Goal: Task Accomplishment & Management: Manage account settings

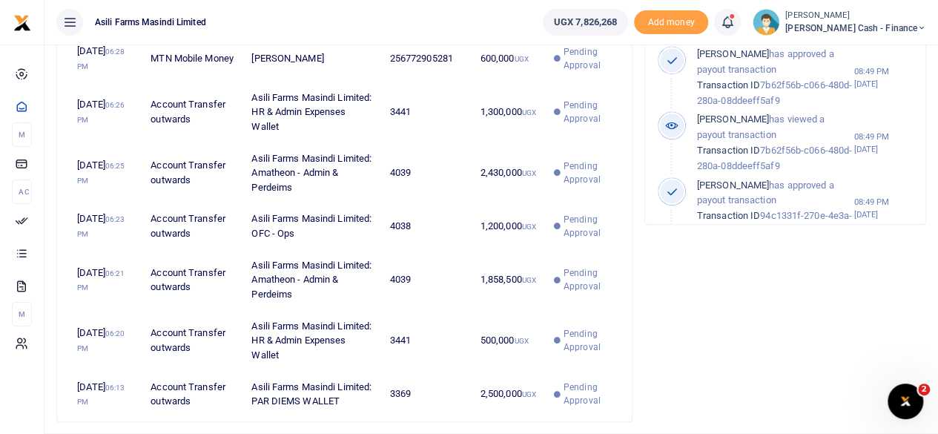
scroll to position [541, 0]
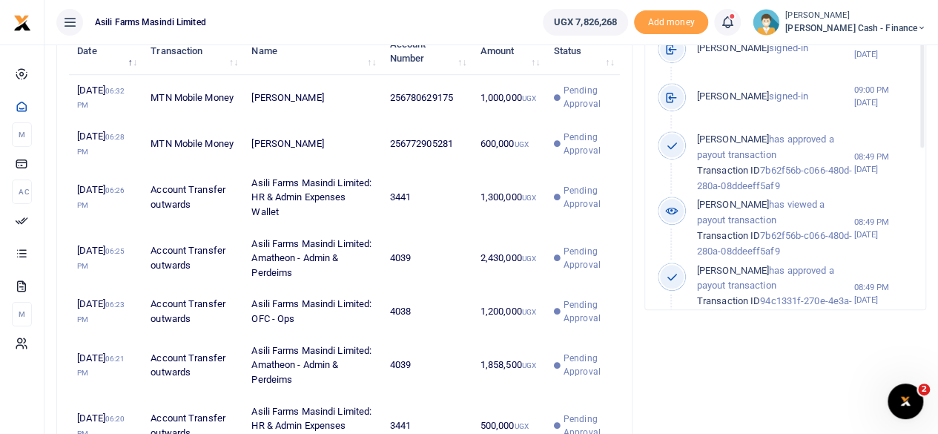
click at [897, 26] on span "[PERSON_NAME] Cash - Finance" at bounding box center [855, 28] width 141 height 13
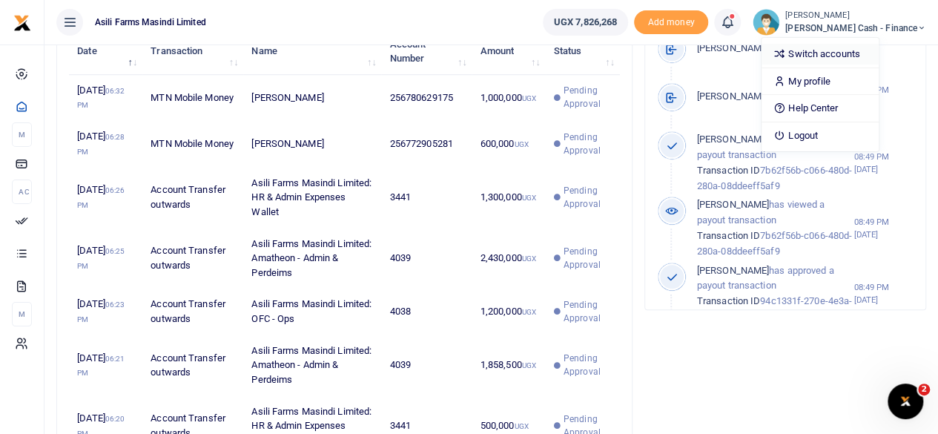
click at [872, 56] on link "Switch accounts" at bounding box center [819, 54] width 117 height 21
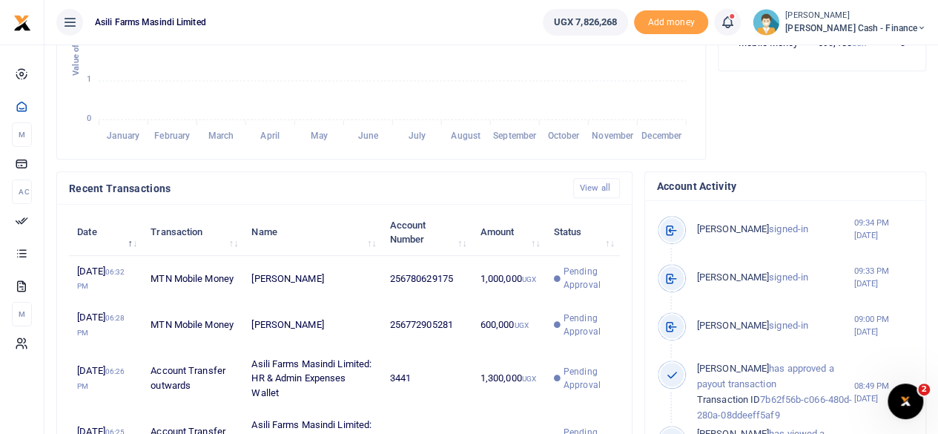
scroll to position [371, 0]
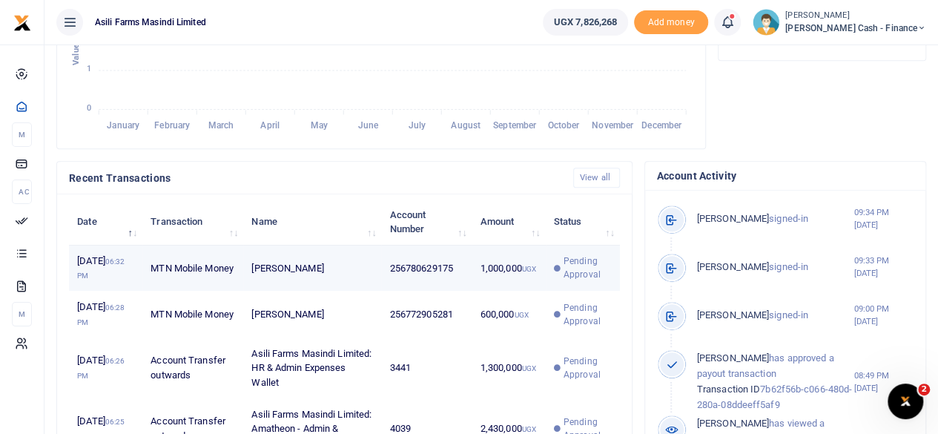
click at [535, 273] on small "UGX" at bounding box center [529, 269] width 14 height 8
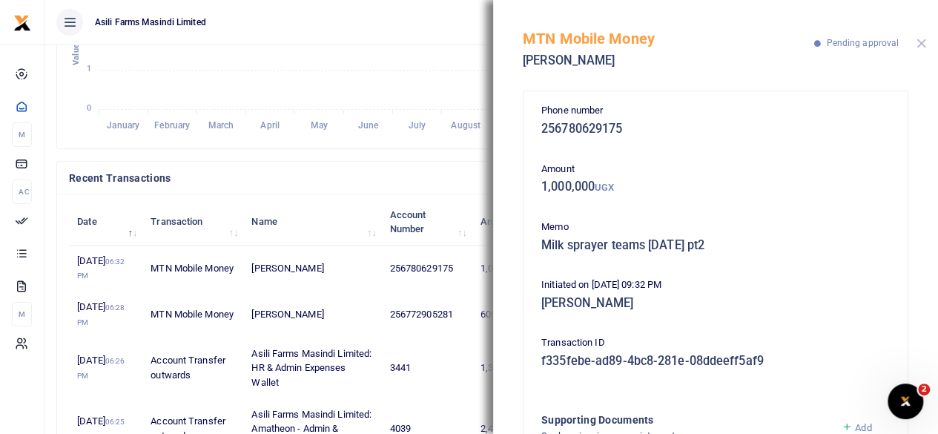
click at [922, 43] on button "Close" at bounding box center [921, 44] width 10 height 10
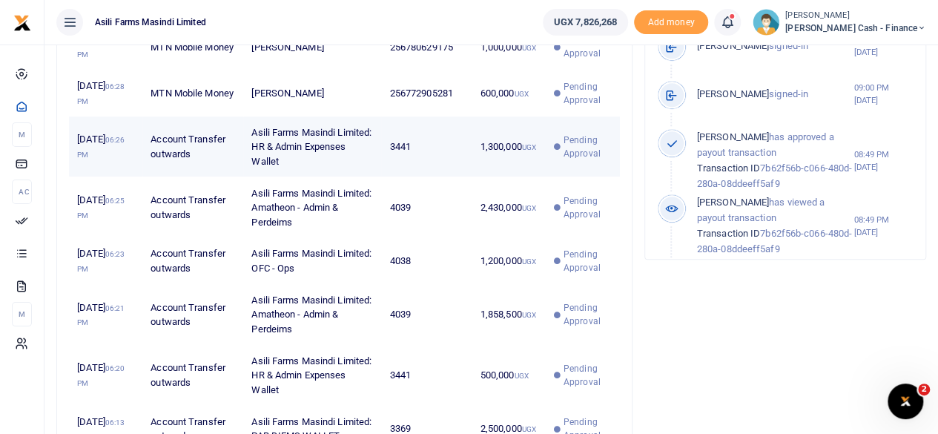
scroll to position [541, 0]
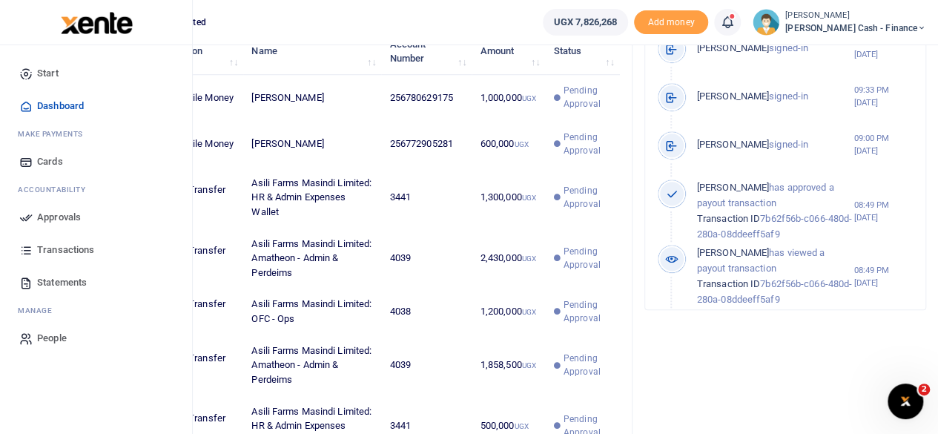
click at [51, 245] on span "Transactions" at bounding box center [65, 249] width 57 height 15
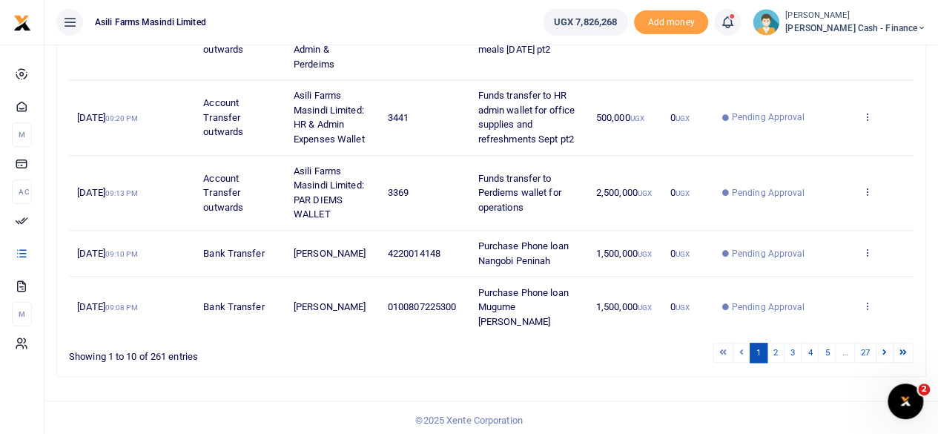
scroll to position [605, 0]
click at [365, 305] on td "[PERSON_NAME]" at bounding box center [332, 306] width 94 height 60
click at [443, 311] on span "0100807225300" at bounding box center [422, 305] width 68 height 11
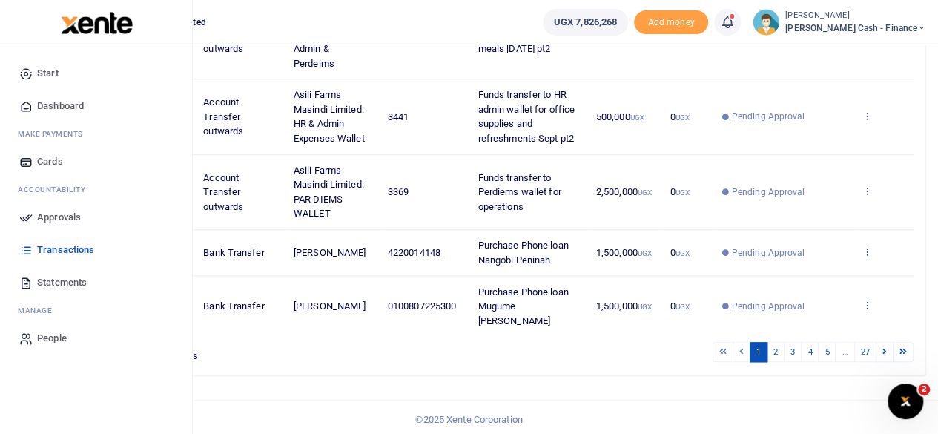
click at [49, 213] on span "Approvals" at bounding box center [59, 217] width 44 height 15
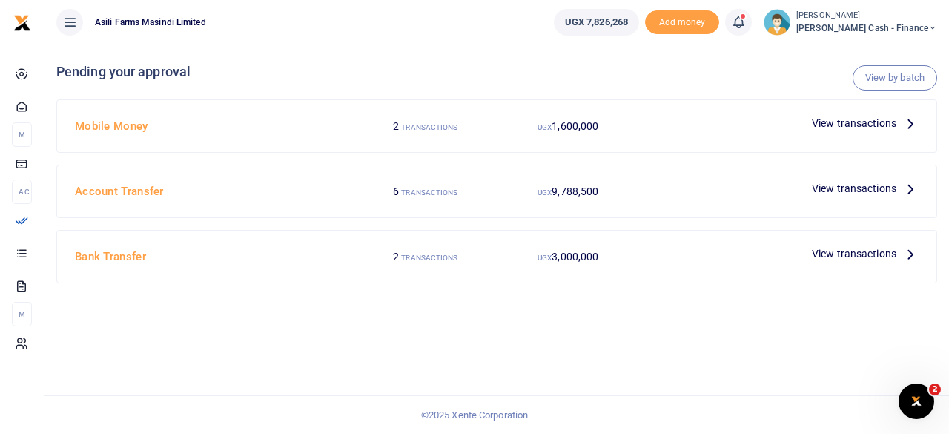
click at [870, 183] on span "View transactions" at bounding box center [854, 188] width 85 height 16
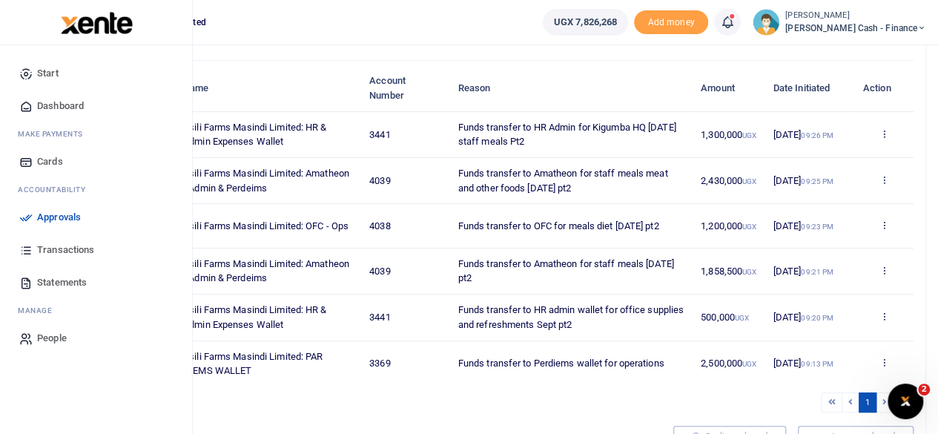
click at [62, 100] on span "Dashboard" at bounding box center [60, 106] width 47 height 15
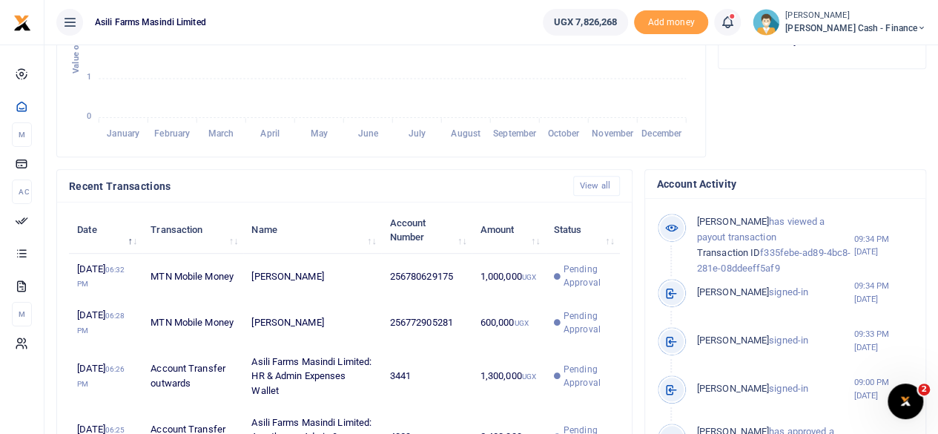
scroll to position [393, 0]
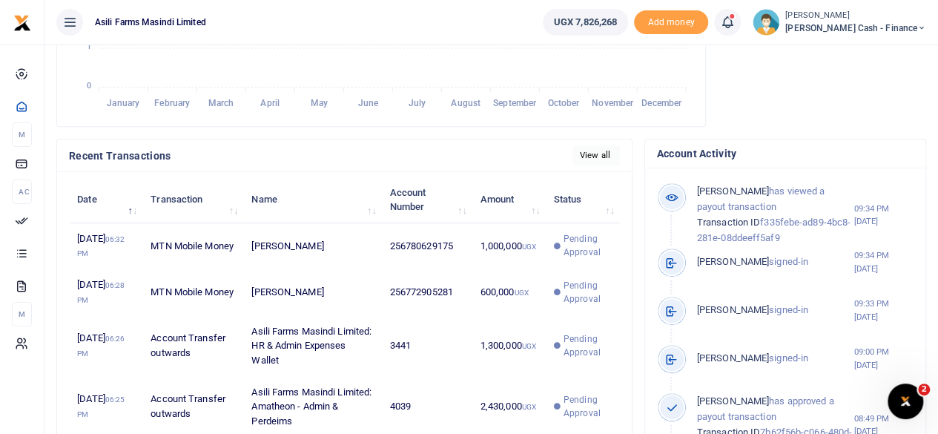
click at [590, 165] on link "View all" at bounding box center [596, 155] width 47 height 20
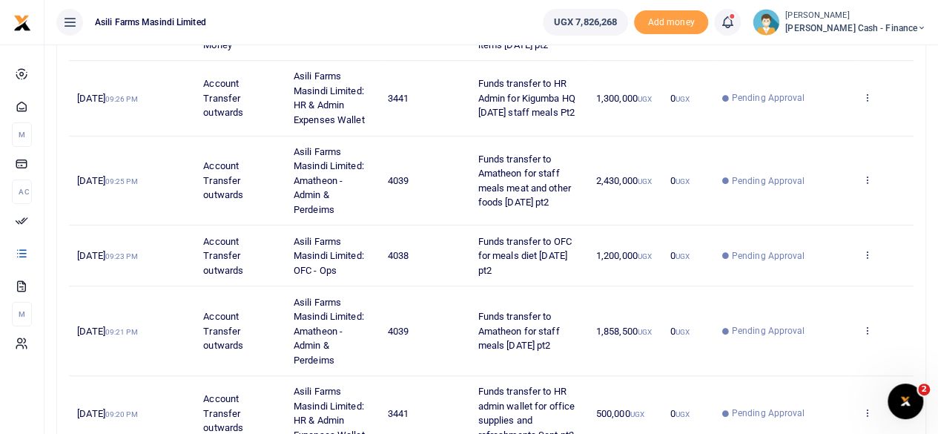
scroll to position [605, 0]
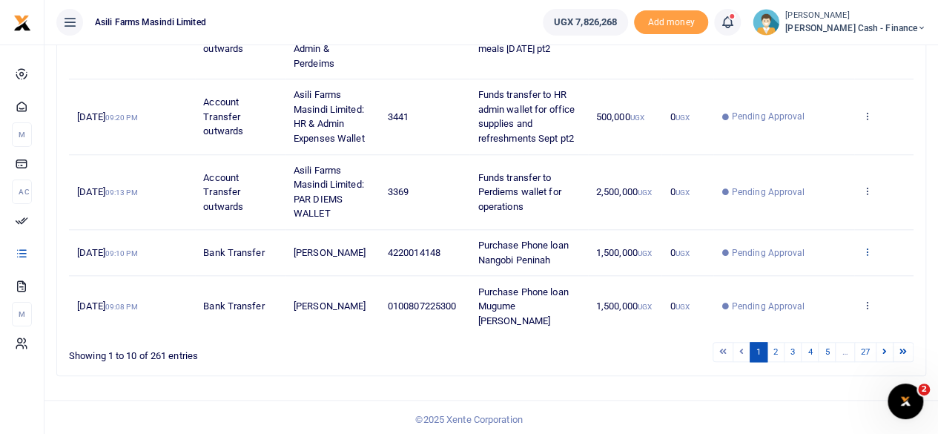
click at [867, 257] on icon at bounding box center [867, 251] width 10 height 10
click at [824, 288] on link "View details" at bounding box center [813, 289] width 117 height 21
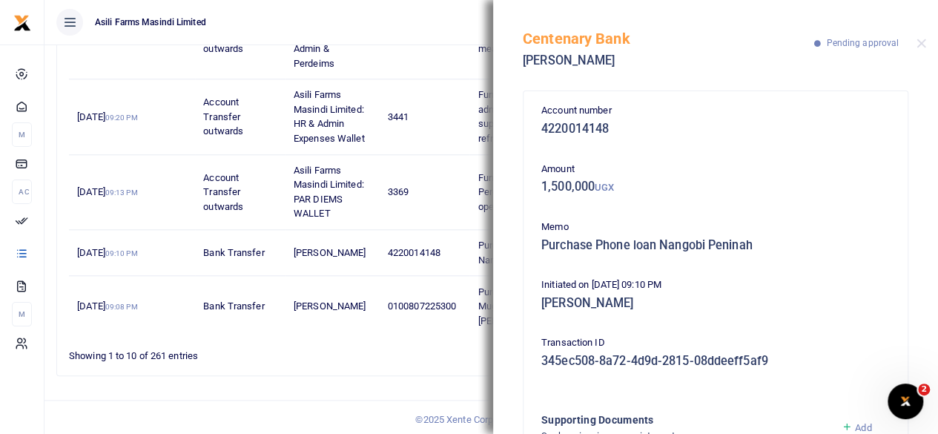
scroll to position [192, 0]
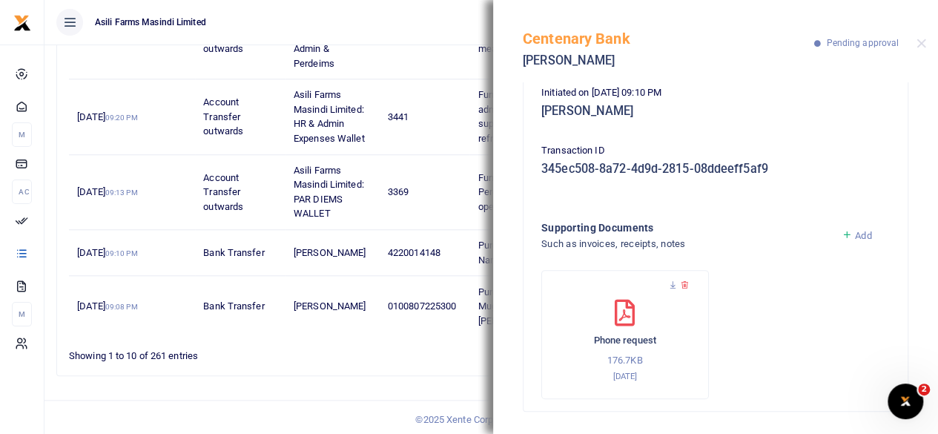
click at [404, 358] on div "Showing 1 to 10 of 261 entries" at bounding box center [242, 351] width 346 height 23
click at [924, 45] on button "Close" at bounding box center [921, 44] width 10 height 10
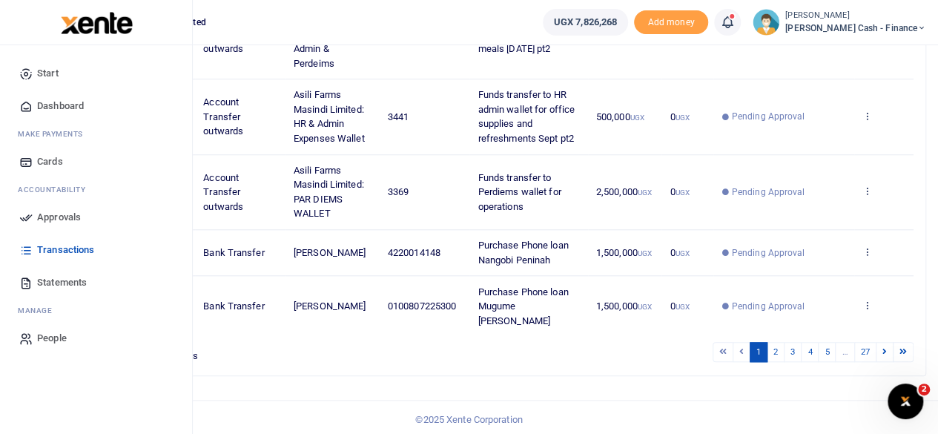
click at [36, 219] on link "Approvals" at bounding box center [96, 217] width 168 height 33
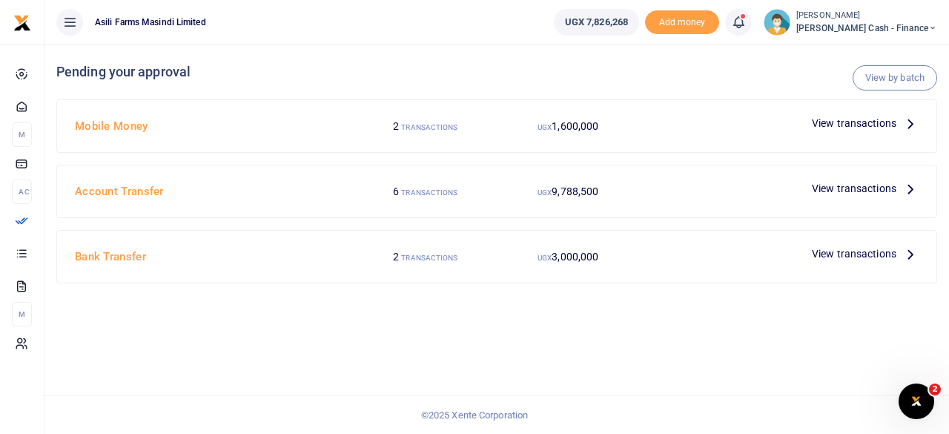
click at [912, 253] on icon at bounding box center [910, 253] width 16 height 16
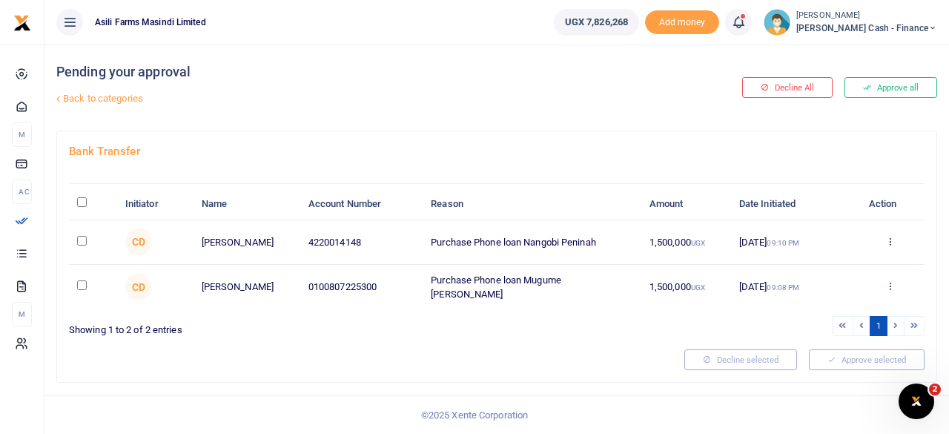
click at [77, 206] on th "\a \a : activate to sort column descending" at bounding box center [93, 204] width 48 height 32
click at [82, 203] on input "\a \a : activate to sort column descending" at bounding box center [82, 202] width 10 height 10
checkbox input "true"
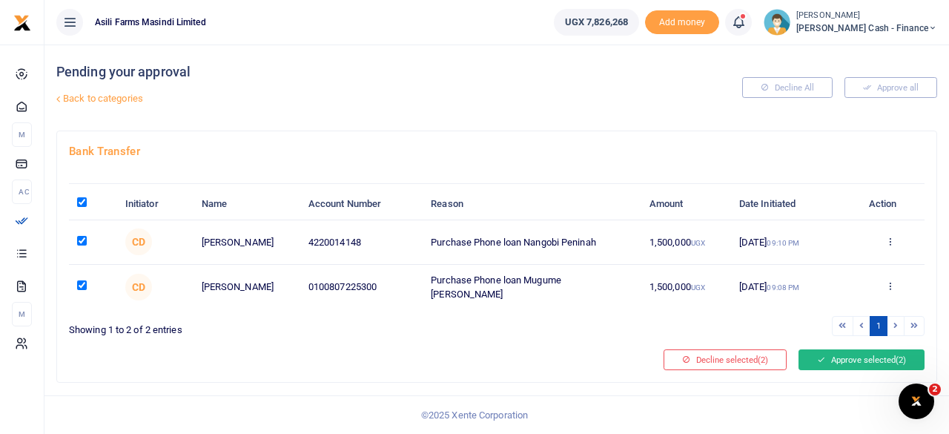
click at [840, 354] on button "Approve selected (2)" at bounding box center [862, 359] width 126 height 21
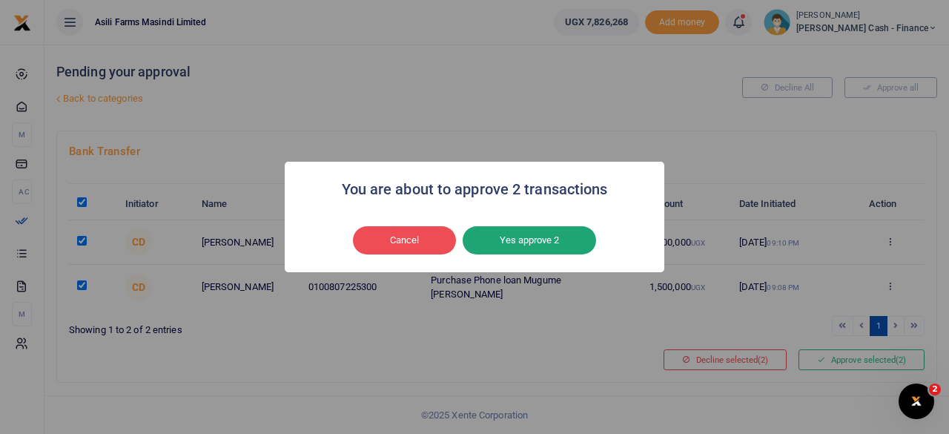
click at [528, 245] on button "Yes approve 2" at bounding box center [529, 240] width 133 height 28
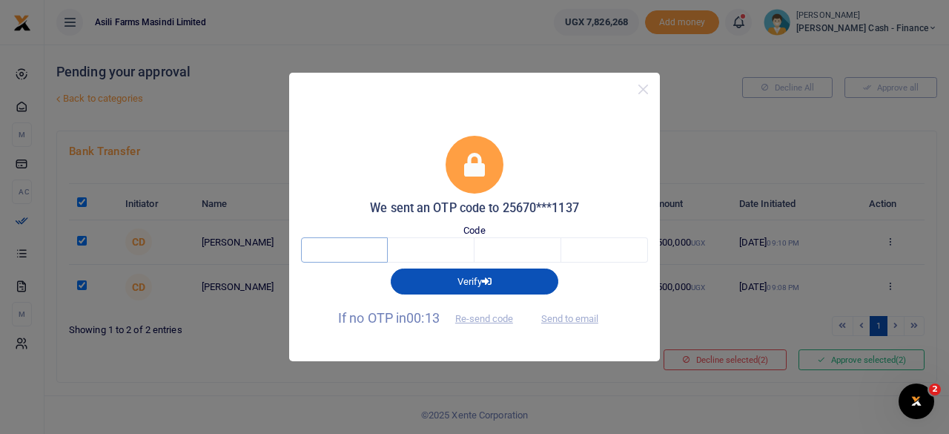
click at [366, 253] on input "text" at bounding box center [344, 249] width 87 height 25
type input "7"
type input "4"
type input "0"
type input "4"
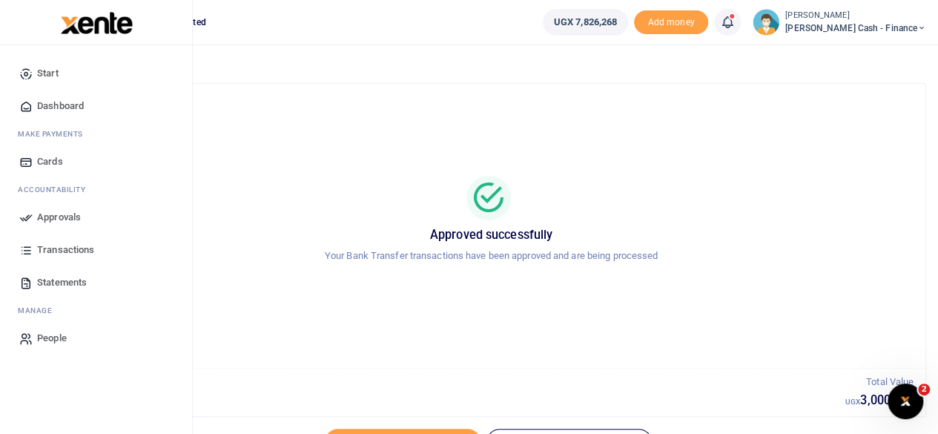
click at [59, 216] on span "Approvals" at bounding box center [59, 217] width 44 height 15
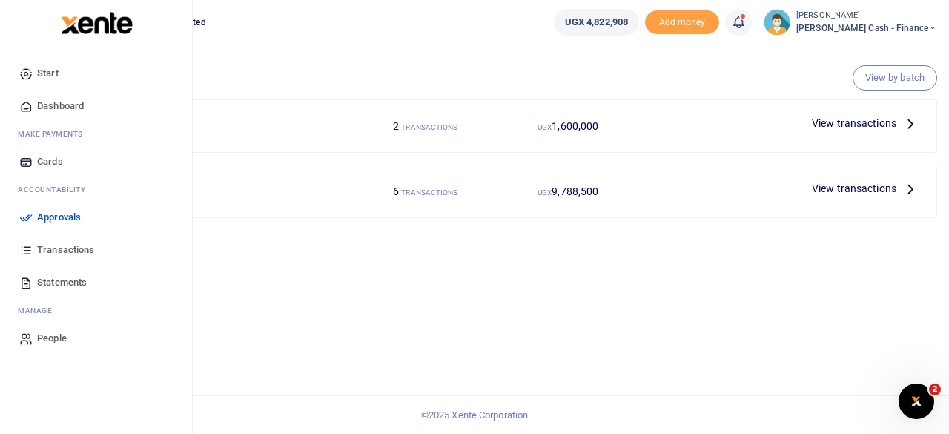
click at [56, 99] on span "Dashboard" at bounding box center [60, 106] width 47 height 15
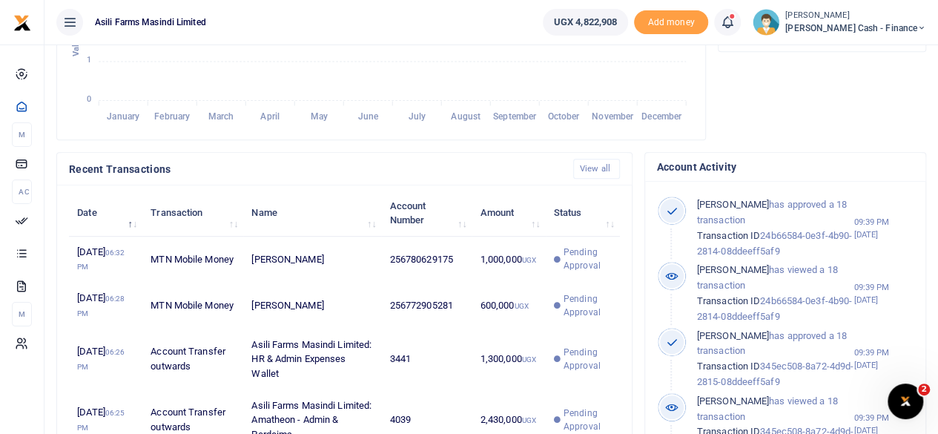
scroll to position [445, 0]
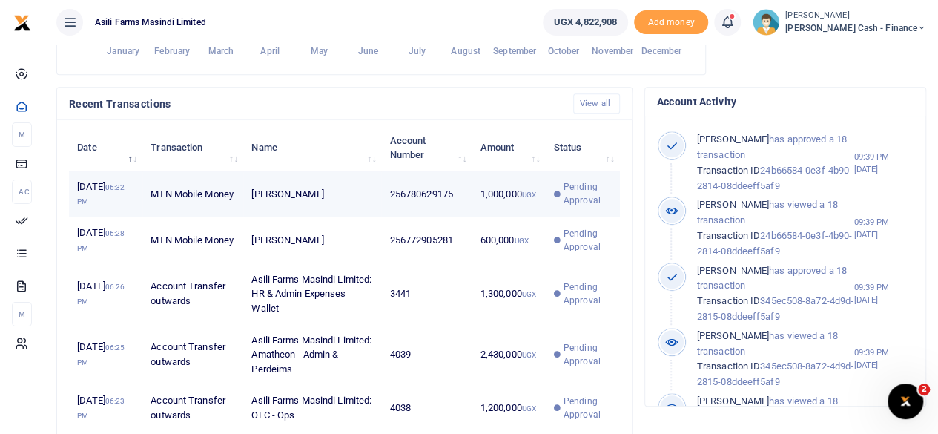
click at [509, 202] on td "1,000,000 UGX" at bounding box center [508, 194] width 73 height 46
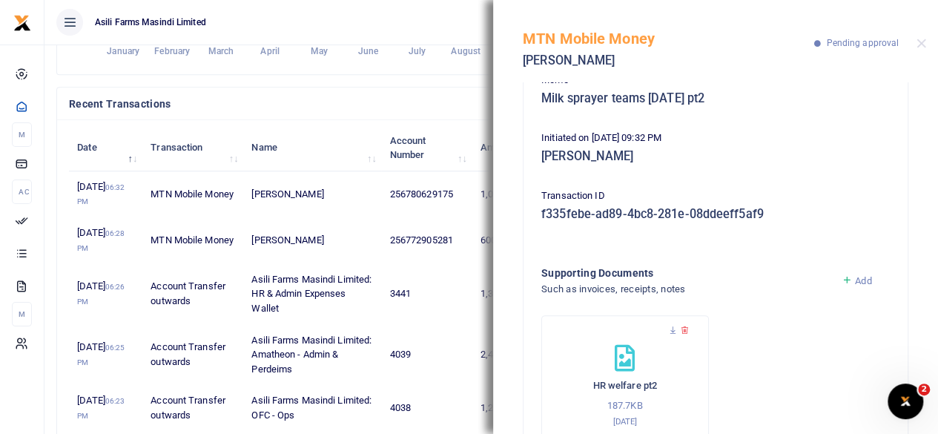
scroll to position [148, 0]
click at [922, 45] on button "Close" at bounding box center [921, 44] width 10 height 10
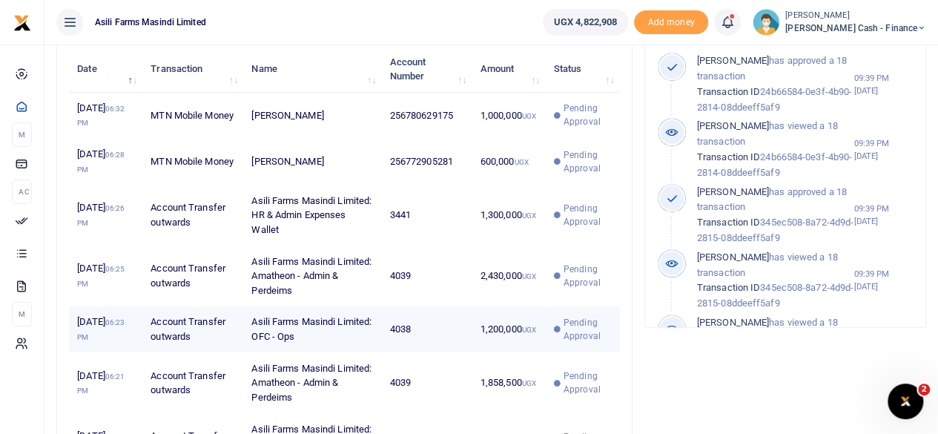
scroll to position [667, 0]
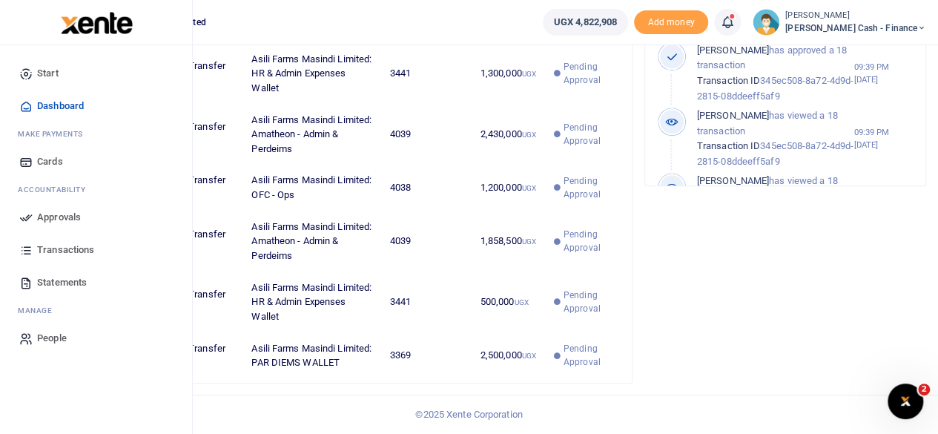
click at [53, 214] on span "Approvals" at bounding box center [59, 217] width 44 height 15
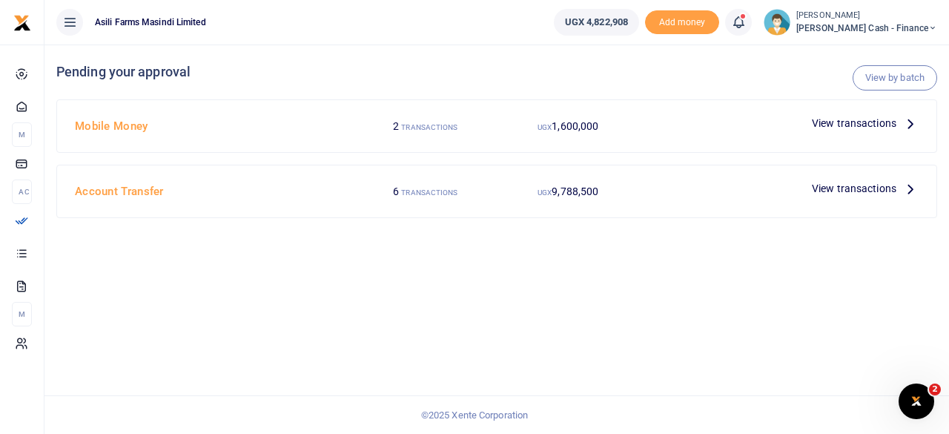
click at [879, 190] on span "View transactions" at bounding box center [854, 188] width 85 height 16
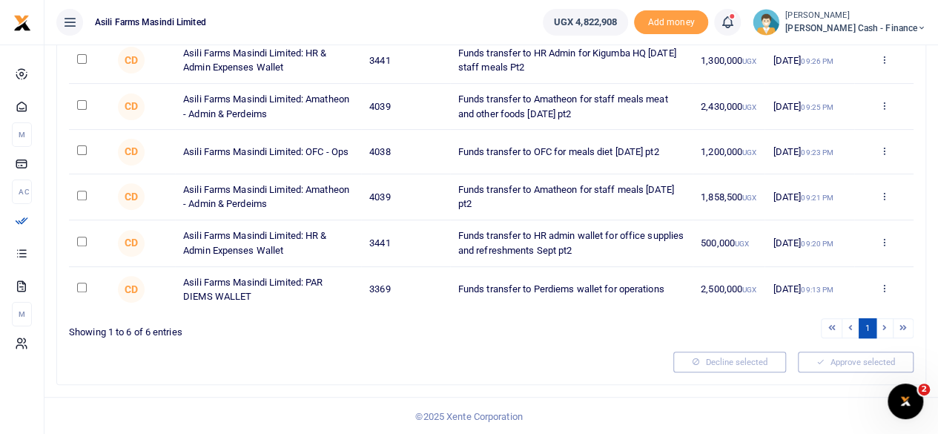
scroll to position [123, 0]
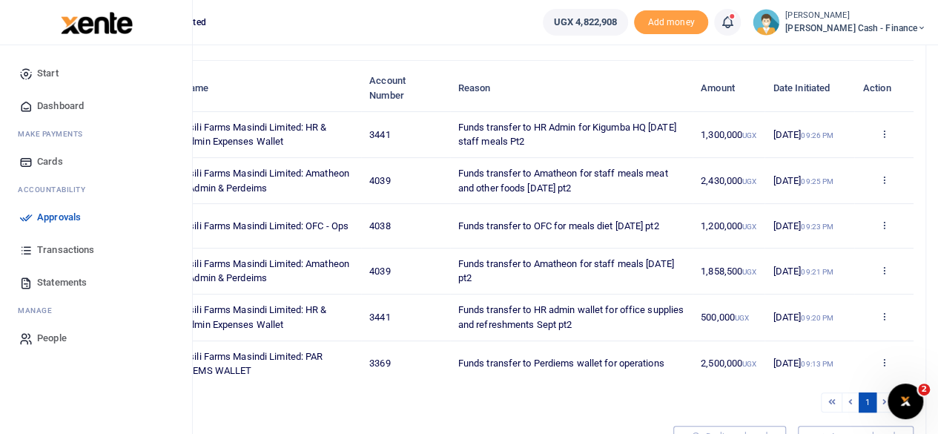
click at [43, 217] on span "Approvals" at bounding box center [59, 217] width 44 height 15
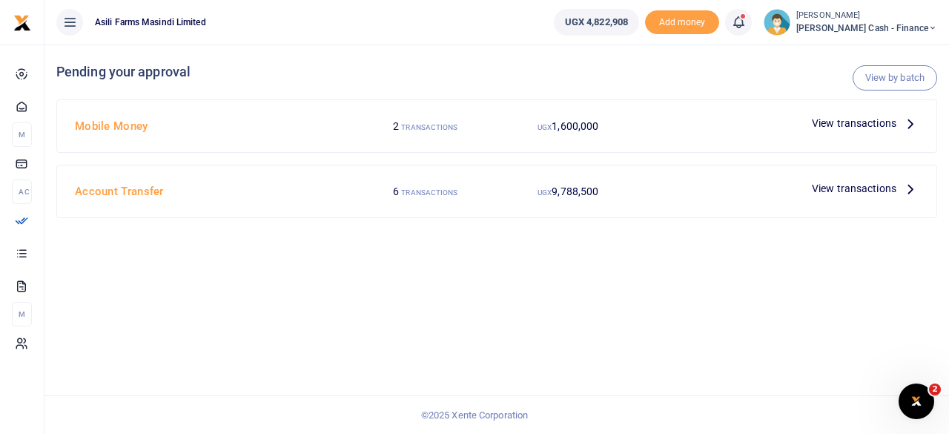
click at [905, 127] on icon at bounding box center [910, 123] width 16 height 16
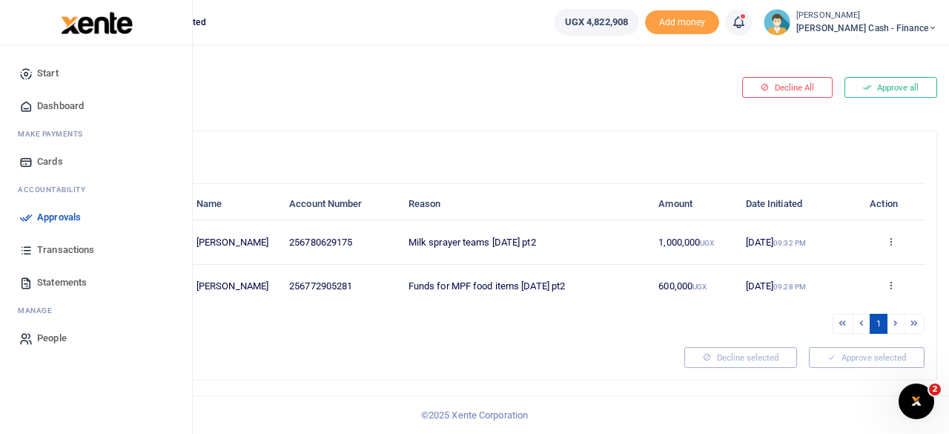
click at [51, 221] on span "Approvals" at bounding box center [59, 217] width 44 height 15
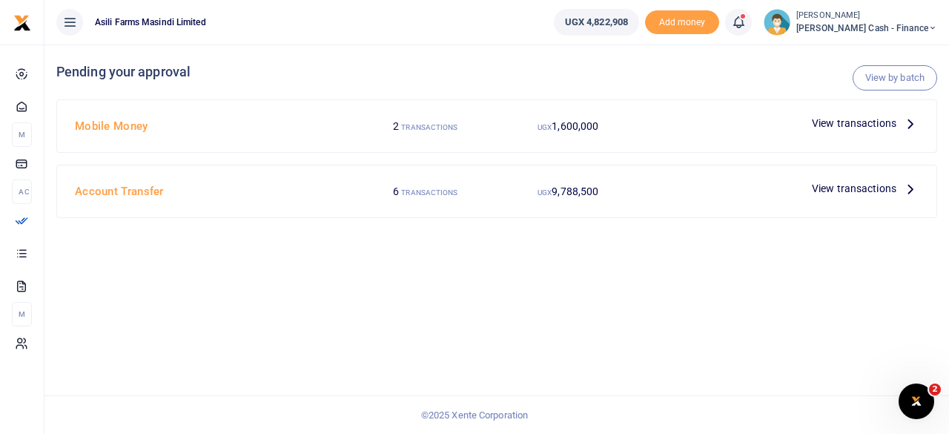
click at [895, 188] on span "View transactions" at bounding box center [854, 188] width 85 height 16
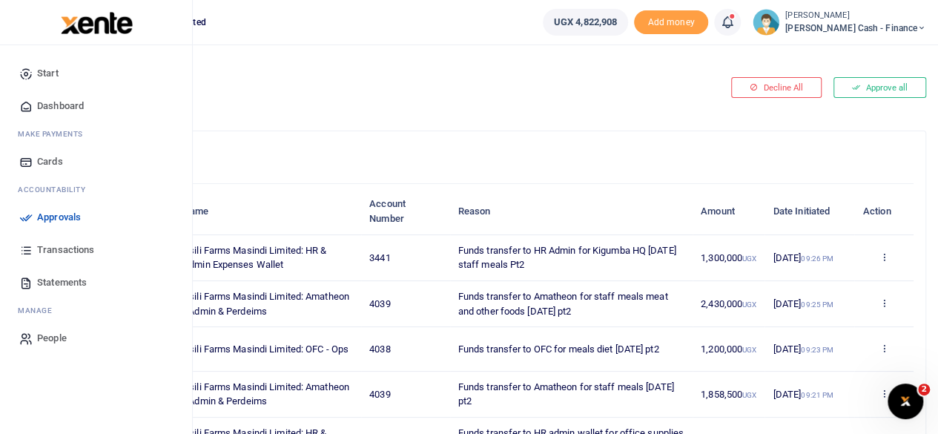
click at [53, 218] on span "Approvals" at bounding box center [59, 217] width 44 height 15
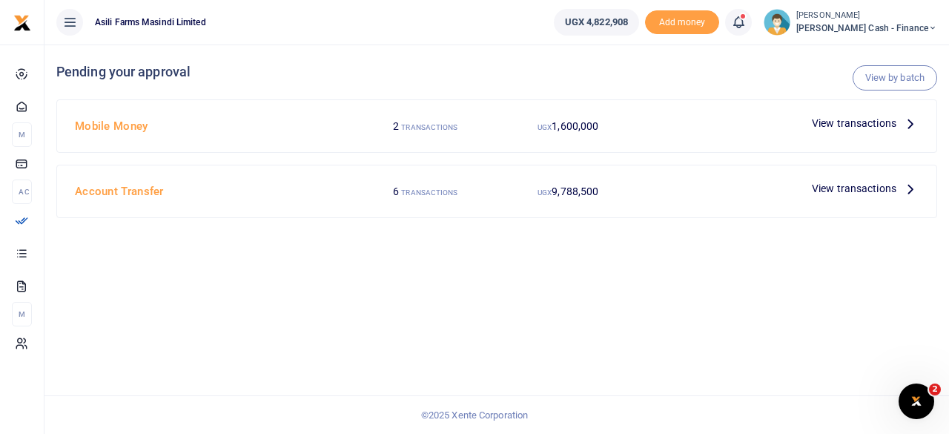
click at [912, 125] on icon at bounding box center [910, 123] width 16 height 16
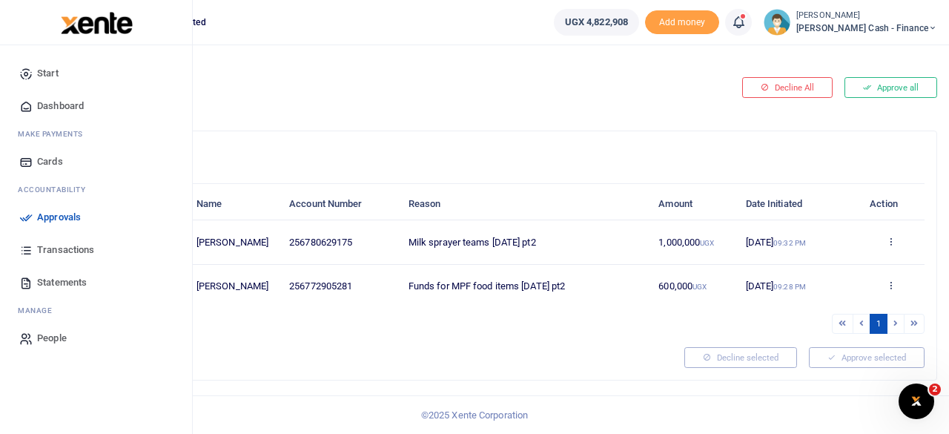
click at [49, 214] on span "Approvals" at bounding box center [59, 217] width 44 height 15
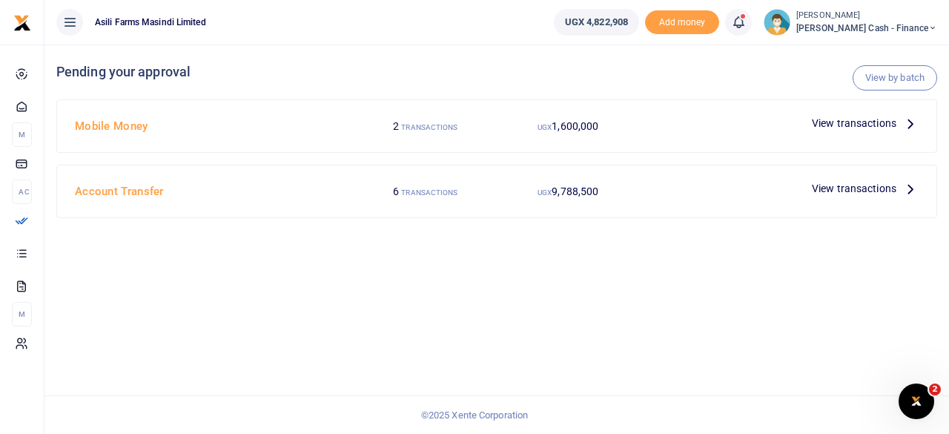
click at [904, 188] on icon at bounding box center [910, 188] width 16 height 16
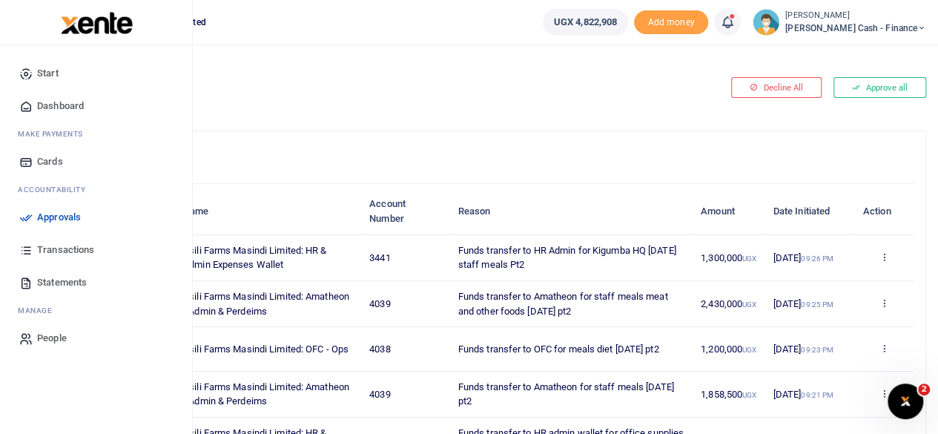
click at [49, 103] on span "Dashboard" at bounding box center [60, 106] width 47 height 15
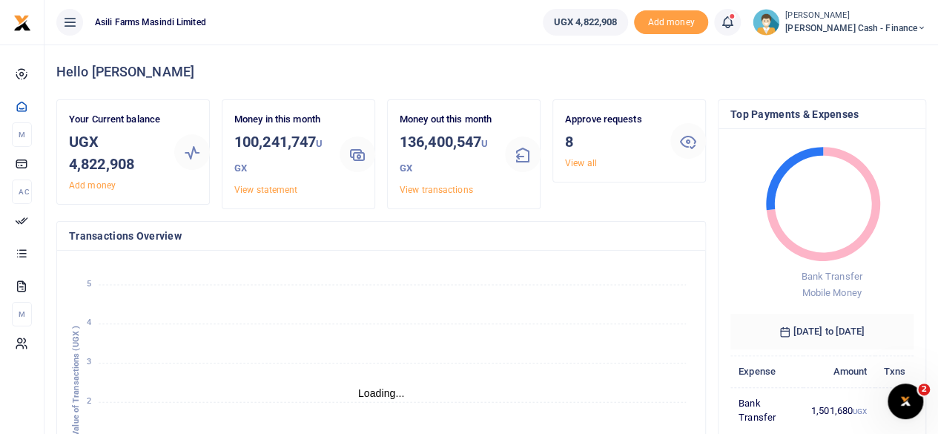
scroll to position [12, 12]
click at [906, 24] on span "[PERSON_NAME] Cash - Finance" at bounding box center [855, 28] width 141 height 13
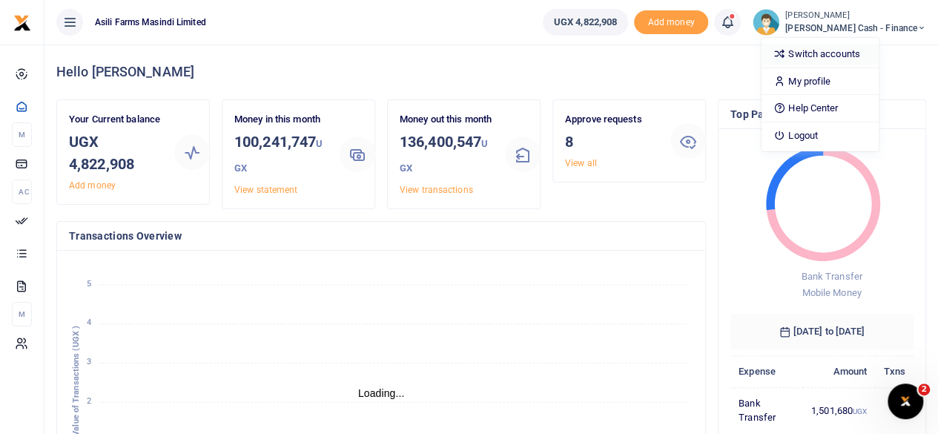
click at [879, 52] on link "Switch accounts" at bounding box center [819, 54] width 117 height 21
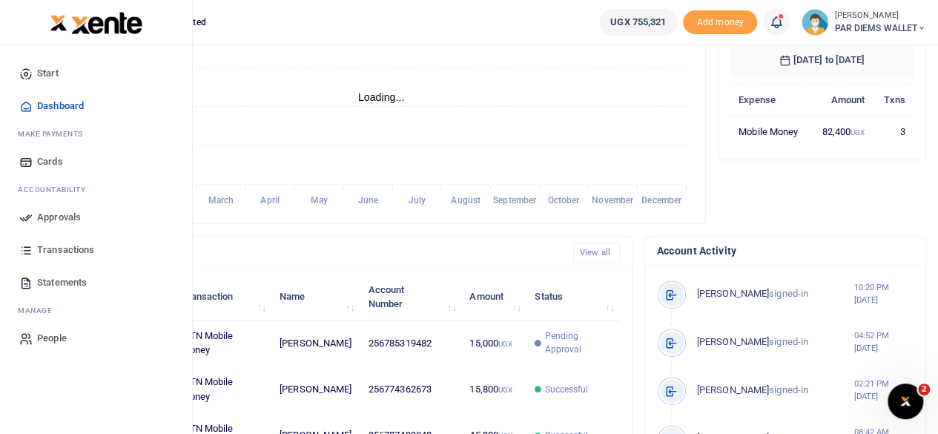
scroll to position [148, 0]
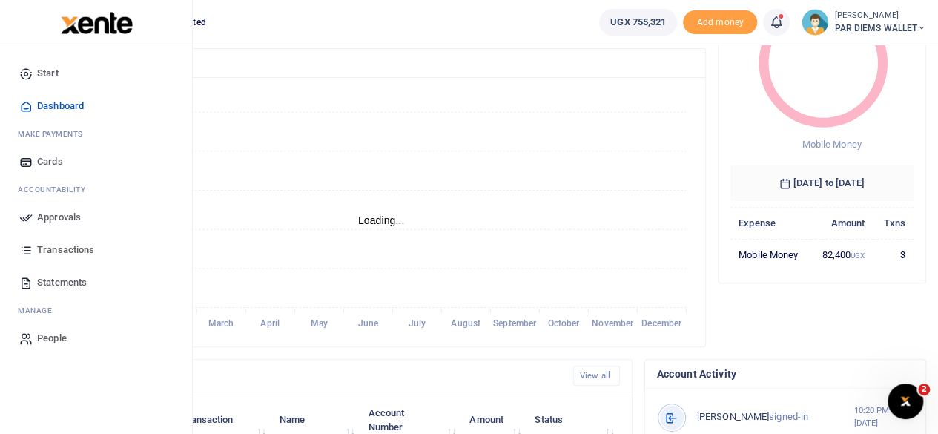
click at [43, 217] on span "Approvals" at bounding box center [59, 217] width 44 height 15
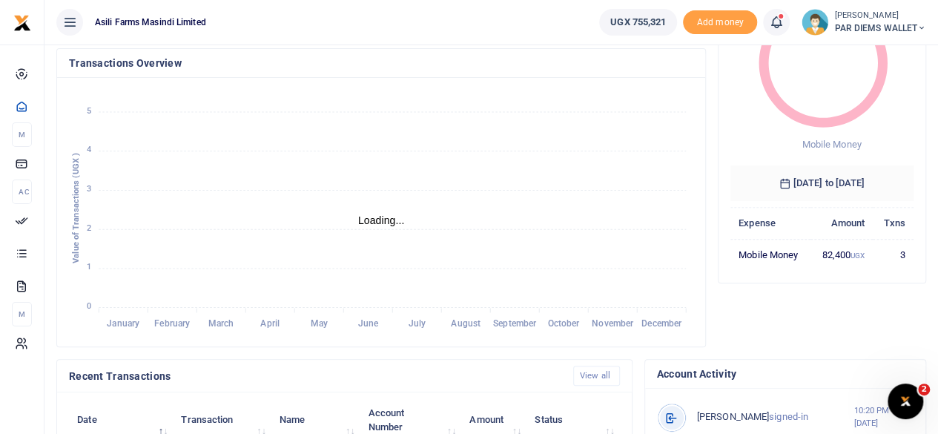
click at [885, 36] on ul "UGX 755,321 Add money Notifications 9 Transactions to act upon You have 9 await…" at bounding box center [762, 22] width 351 height 44
click at [890, 29] on span "PAR DIEMS WALLET" at bounding box center [880, 28] width 92 height 13
click at [857, 53] on link "Switch accounts" at bounding box center [868, 54] width 117 height 21
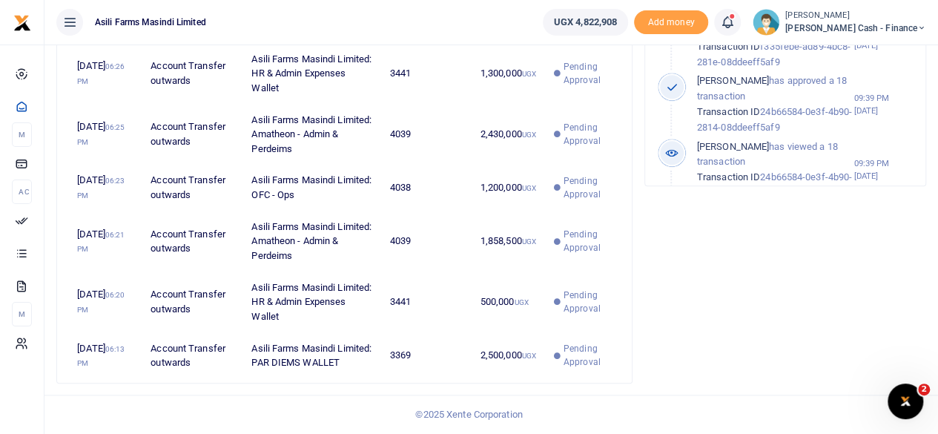
scroll to position [690, 0]
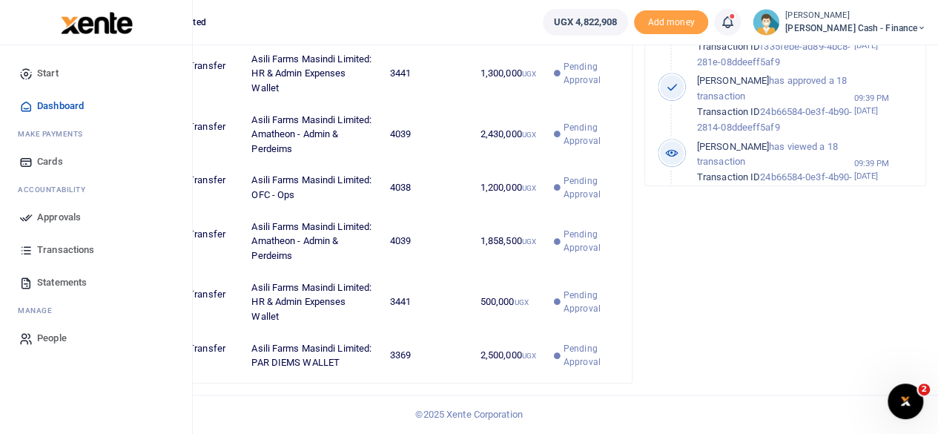
click at [57, 217] on span "Approvals" at bounding box center [59, 217] width 44 height 15
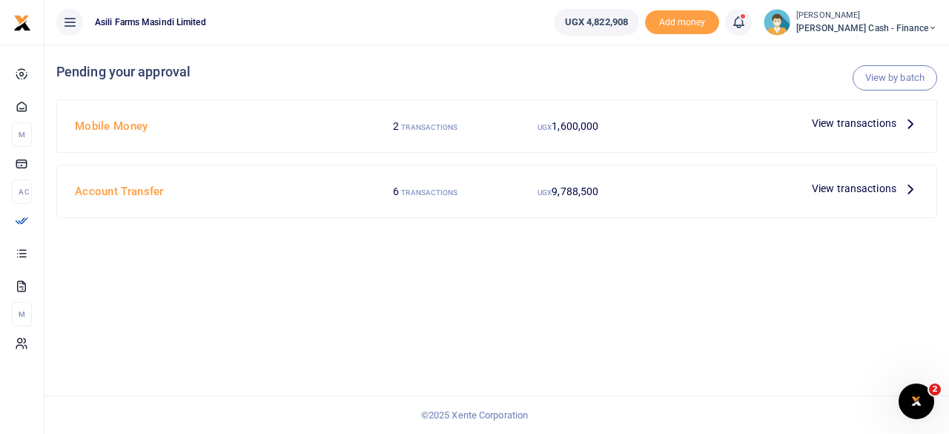
click at [885, 186] on span "View transactions" at bounding box center [854, 188] width 85 height 16
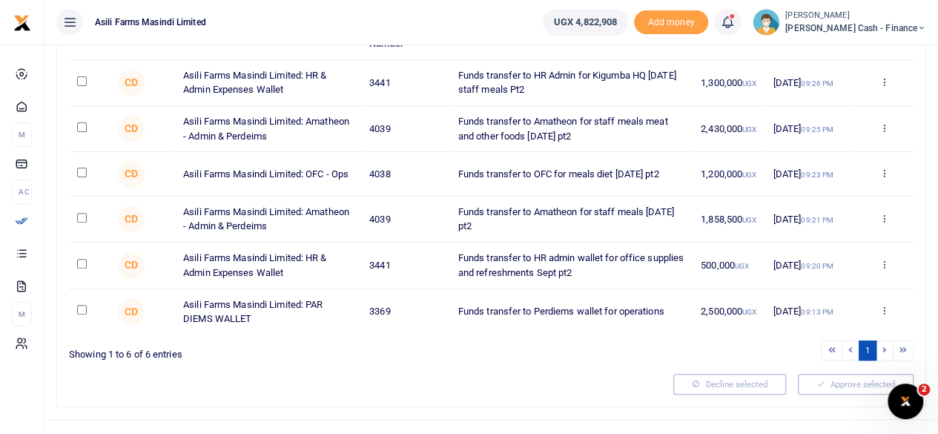
scroll to position [197, 0]
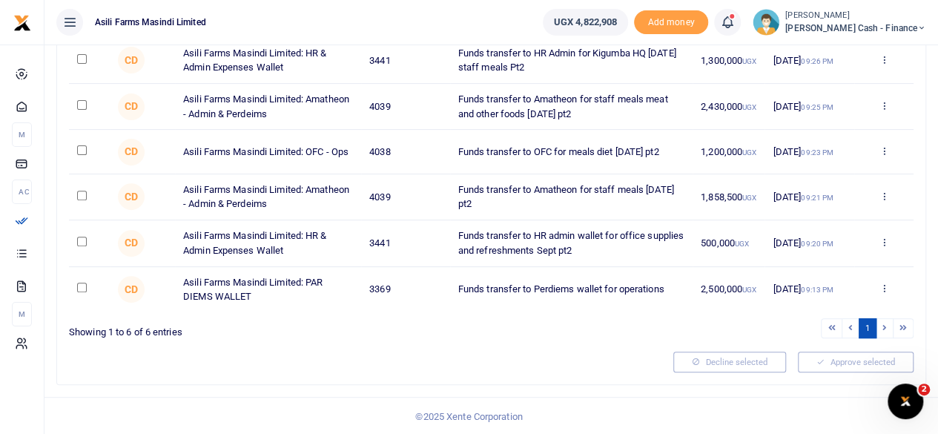
click at [81, 288] on input "checkbox" at bounding box center [82, 287] width 10 height 10
checkbox input "true"
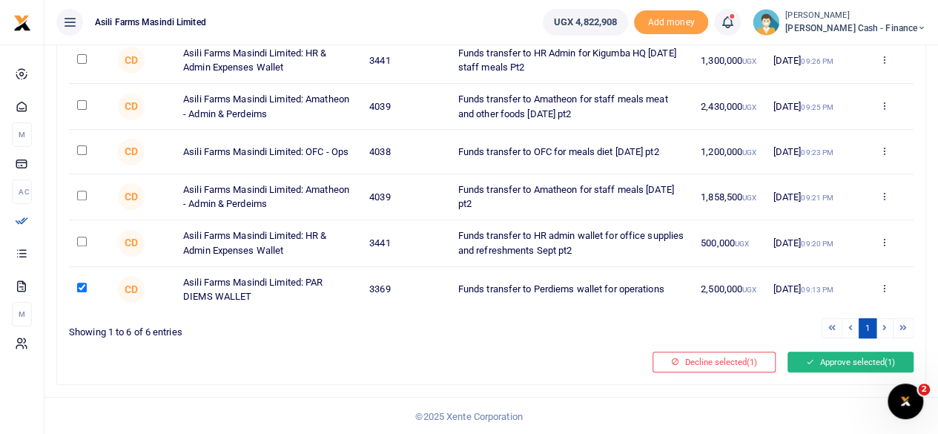
click at [842, 357] on button "Approve selected (1)" at bounding box center [850, 361] width 126 height 21
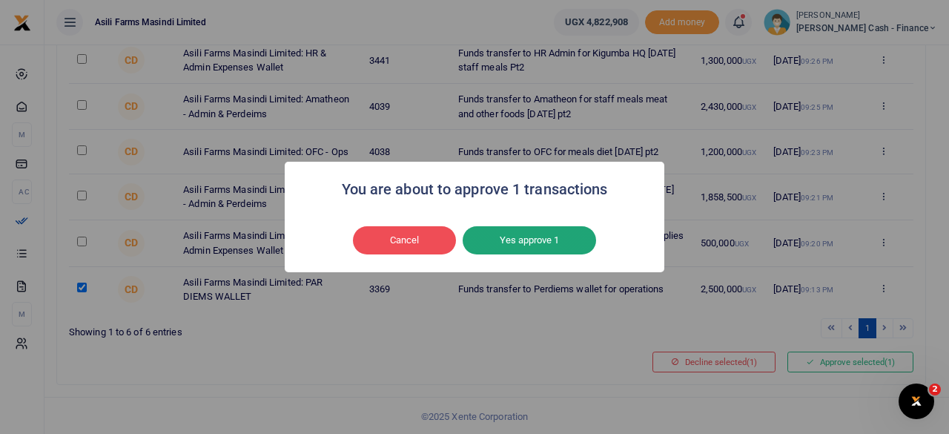
click at [519, 237] on button "Yes approve 1" at bounding box center [529, 240] width 133 height 28
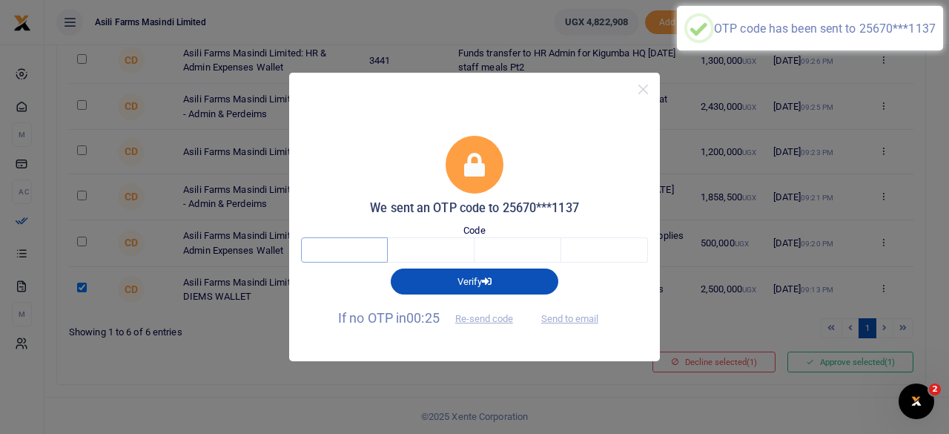
click at [362, 254] on input "text" at bounding box center [344, 249] width 87 height 25
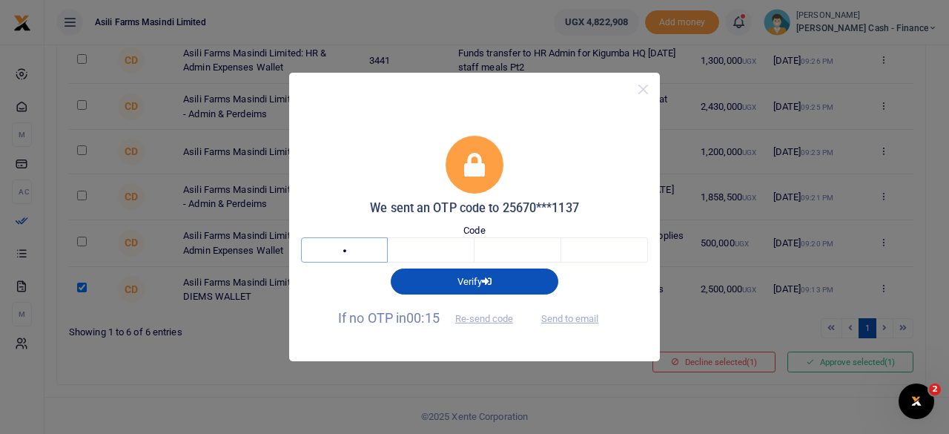
type input "8"
type input "0"
type input "8"
type input "6"
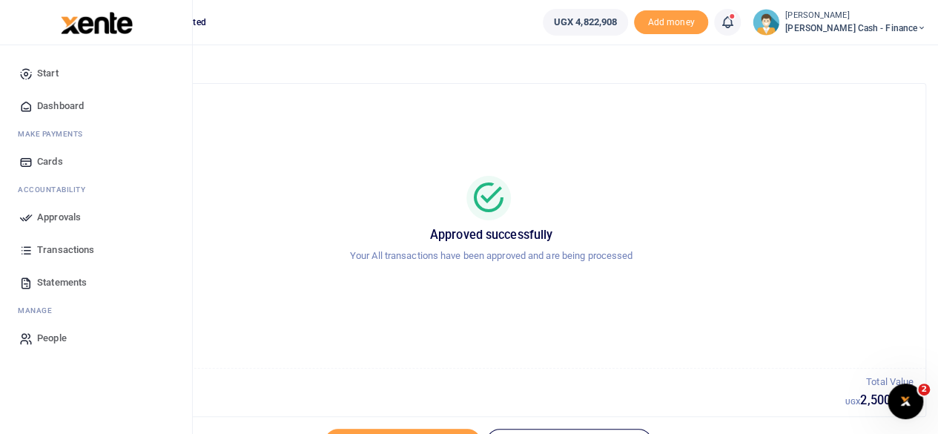
click at [71, 105] on span "Dashboard" at bounding box center [60, 106] width 47 height 15
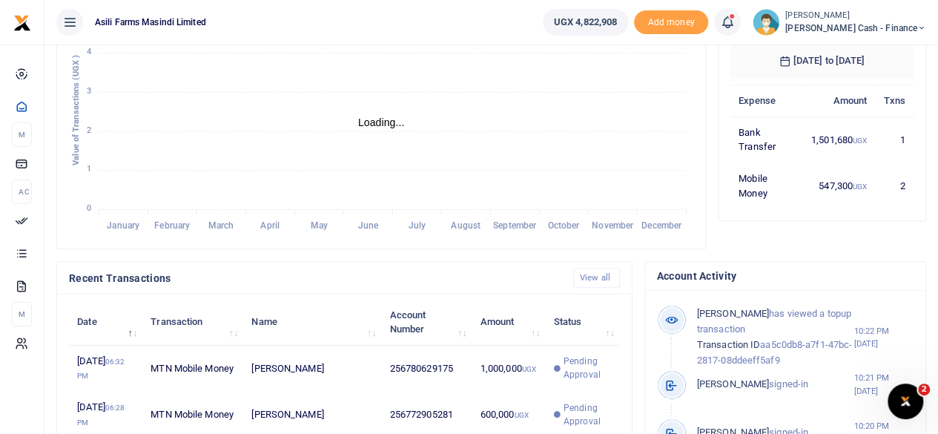
scroll to position [297, 0]
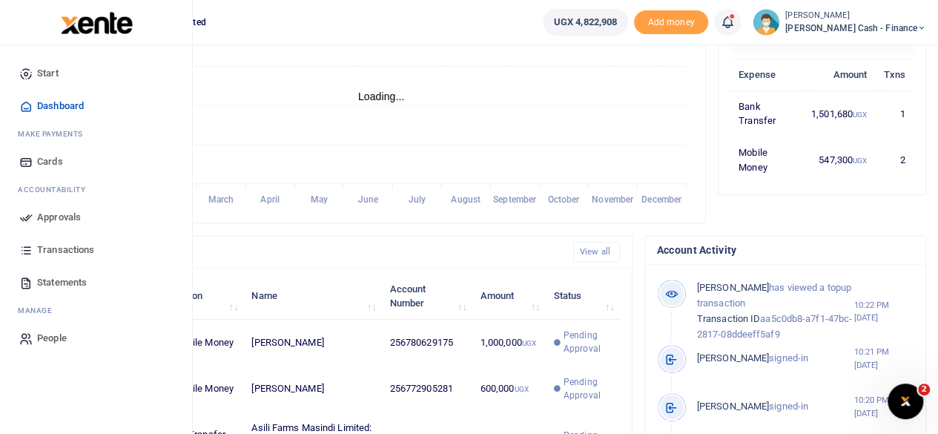
click at [75, 250] on span "Transactions" at bounding box center [65, 249] width 57 height 15
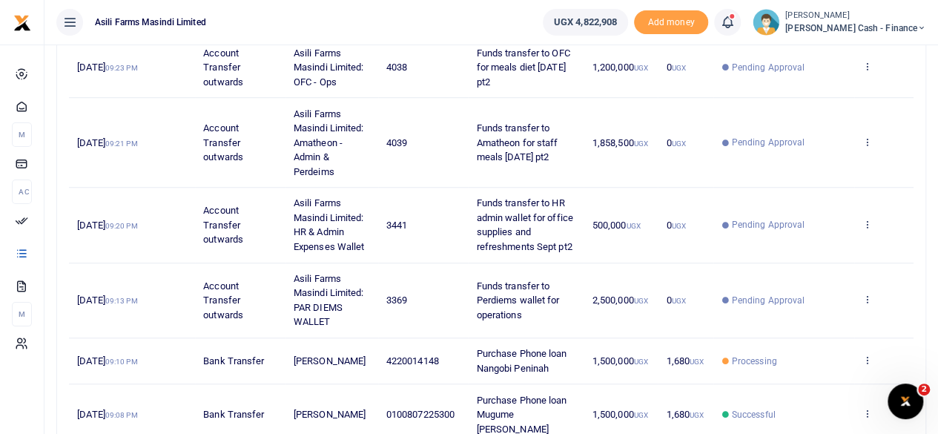
scroll to position [519, 0]
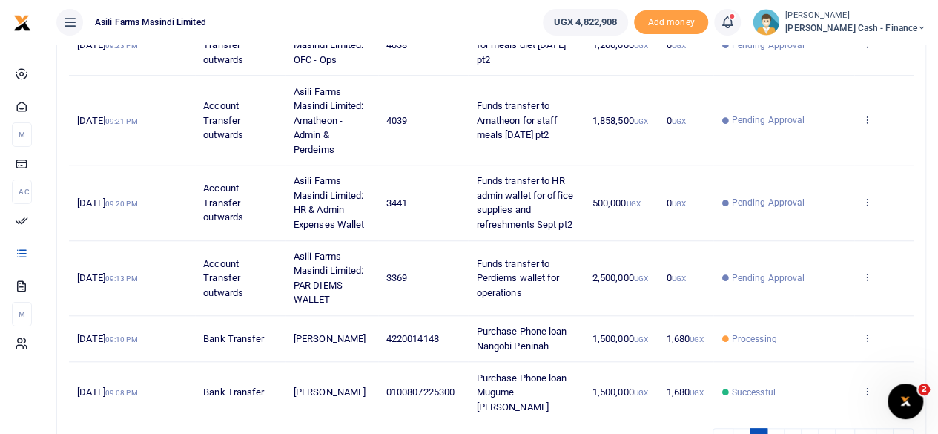
click at [436, 282] on td "3369" at bounding box center [423, 278] width 90 height 75
click at [873, 290] on td "View details Send again" at bounding box center [883, 278] width 59 height 75
click at [872, 290] on td "View details Send again" at bounding box center [883, 278] width 59 height 75
click at [870, 282] on icon at bounding box center [867, 276] width 10 height 10
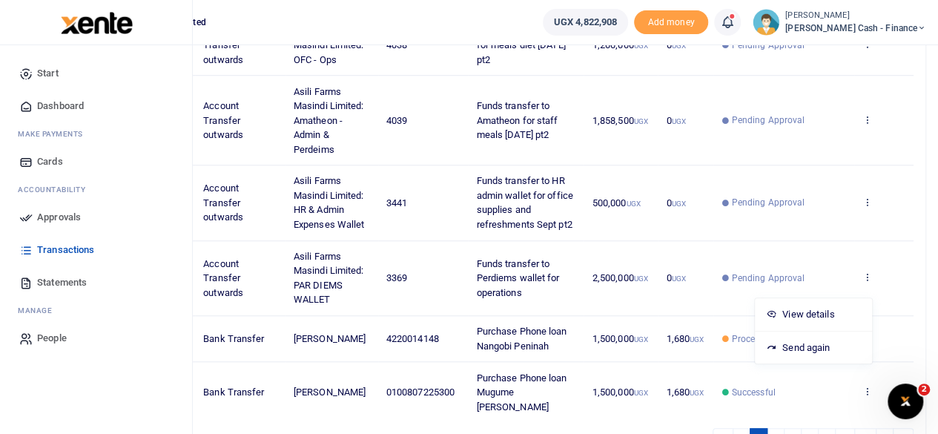
click at [47, 210] on span "Approvals" at bounding box center [59, 217] width 44 height 15
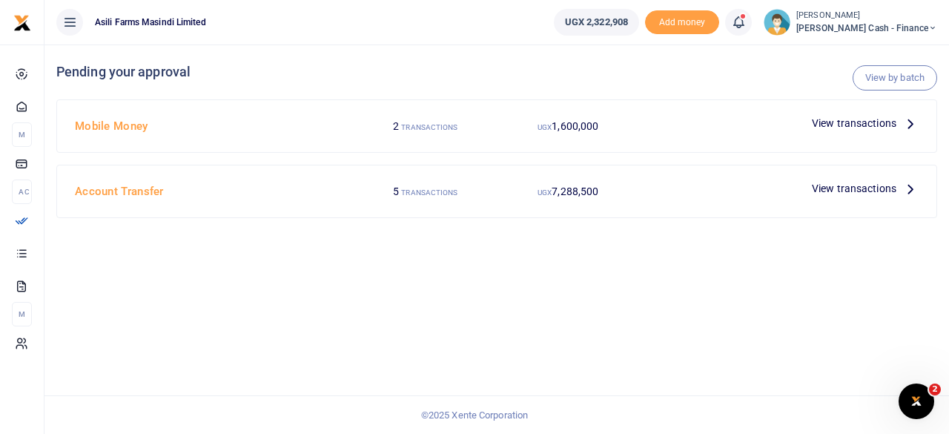
click at [904, 191] on icon at bounding box center [910, 188] width 16 height 16
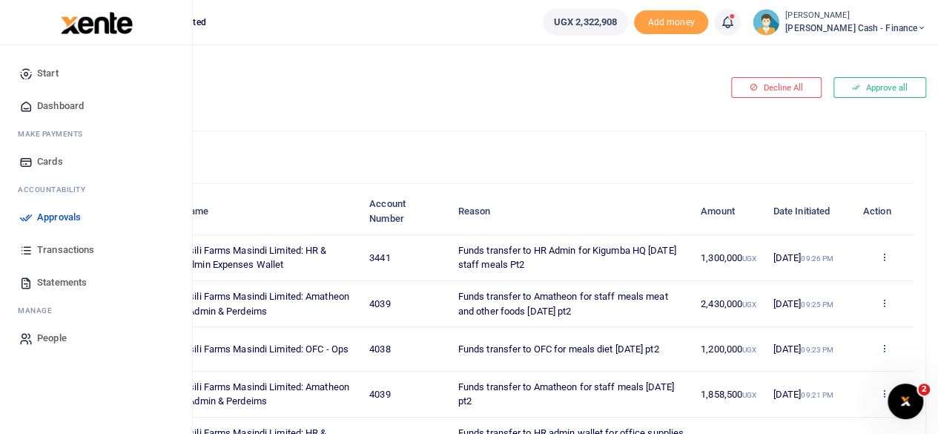
click at [52, 216] on span "Approvals" at bounding box center [59, 217] width 44 height 15
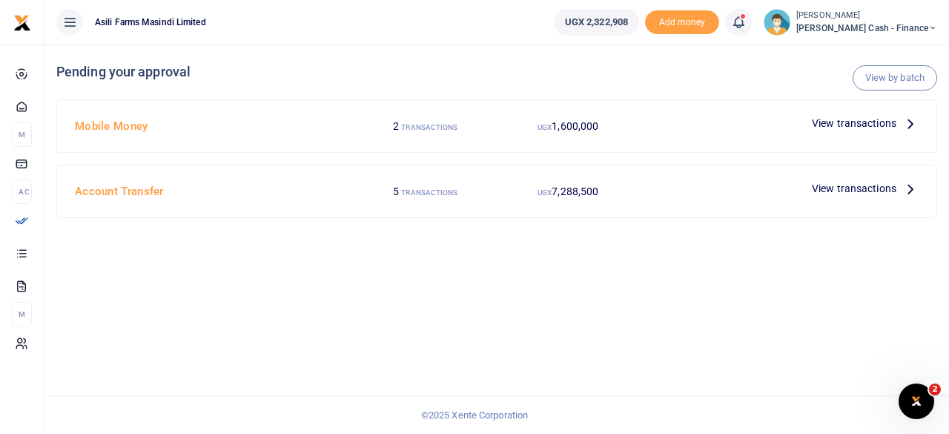
click at [909, 118] on icon at bounding box center [910, 123] width 16 height 16
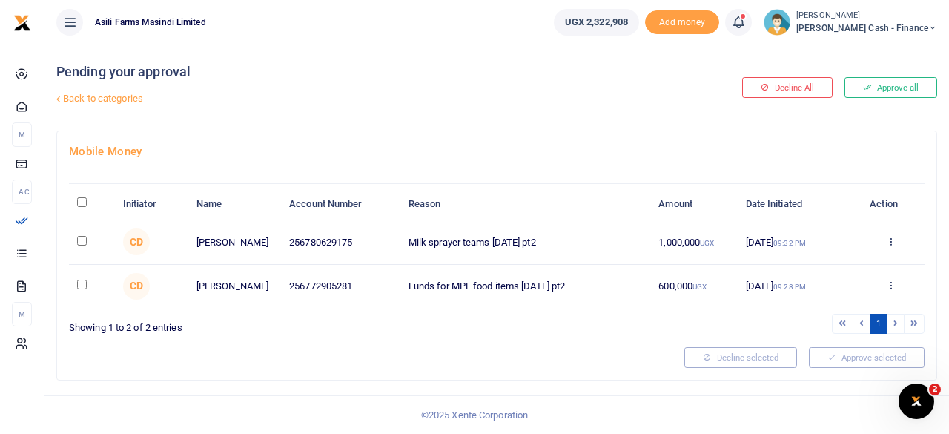
click at [122, 151] on h4 "Mobile Money" at bounding box center [497, 151] width 856 height 16
click at [932, 25] on icon at bounding box center [932, 28] width 9 height 10
click at [876, 127] on link "Logout" at bounding box center [831, 135] width 117 height 21
